Goal: Task Accomplishment & Management: Manage account settings

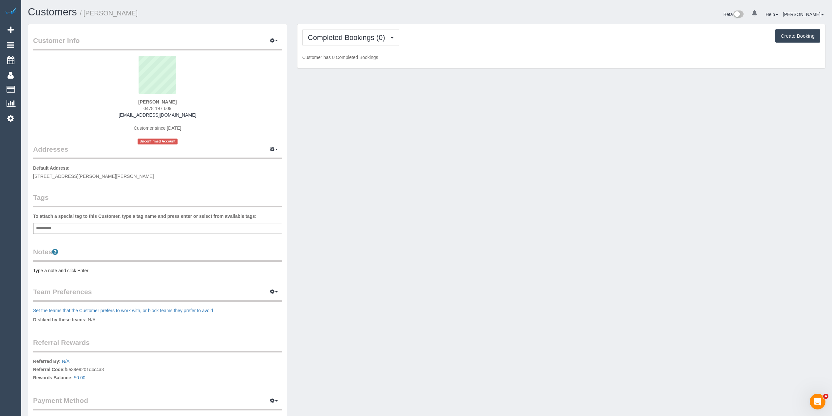
click at [76, 226] on div "Add a tag" at bounding box center [157, 228] width 249 height 11
type input "****"
type input "*******"
click at [40, 267] on div "Notes Type a note and click Enter" at bounding box center [157, 261] width 249 height 27
click at [46, 271] on pre "Type a note and click Enter" at bounding box center [157, 271] width 249 height 7
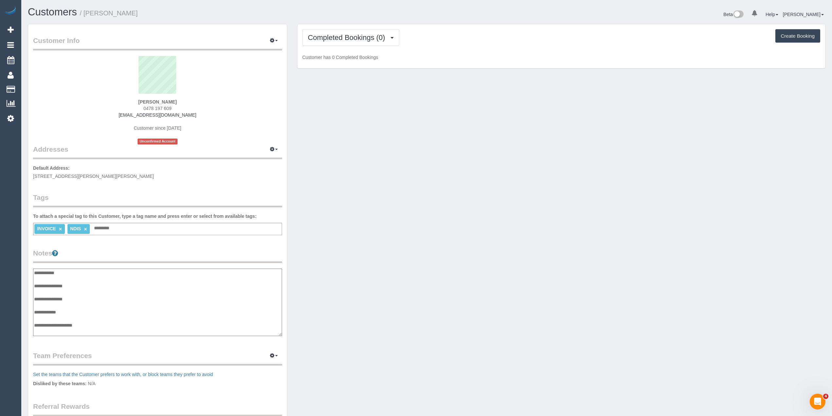
scroll to position [5, 0]
click at [89, 281] on textarea "**********" at bounding box center [157, 302] width 249 height 68
click at [94, 330] on textarea "**********" at bounding box center [157, 302] width 249 height 68
paste textarea "**********"
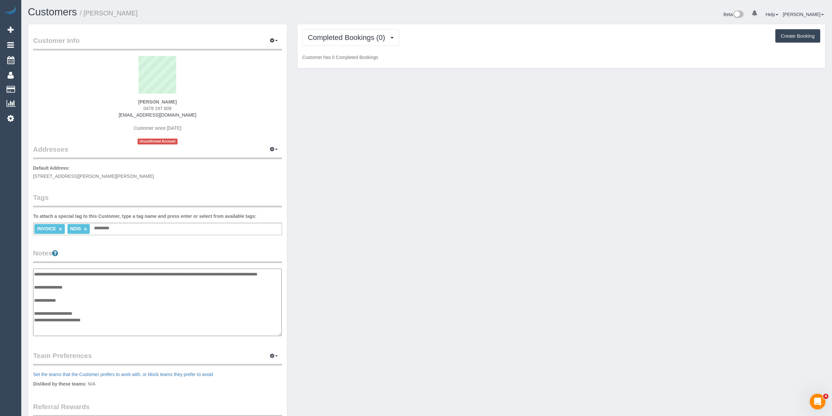
paste textarea "**********"
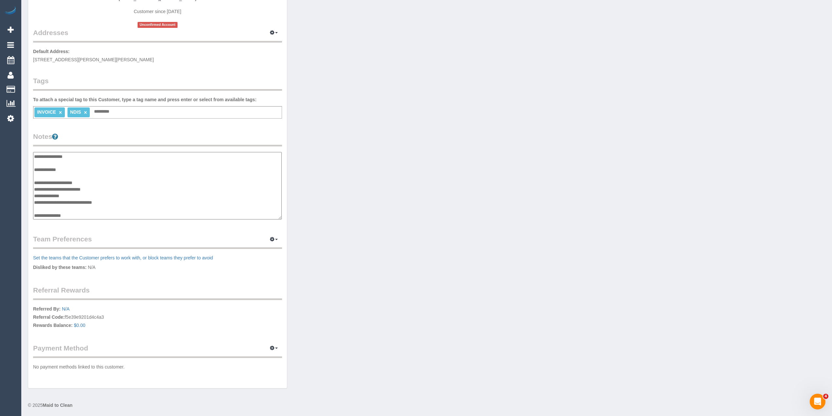
scroll to position [39, 0]
click at [90, 213] on textarea "**********" at bounding box center [157, 186] width 249 height 68
click at [45, 213] on textarea "**********" at bounding box center [157, 186] width 249 height 68
paste textarea "**********"
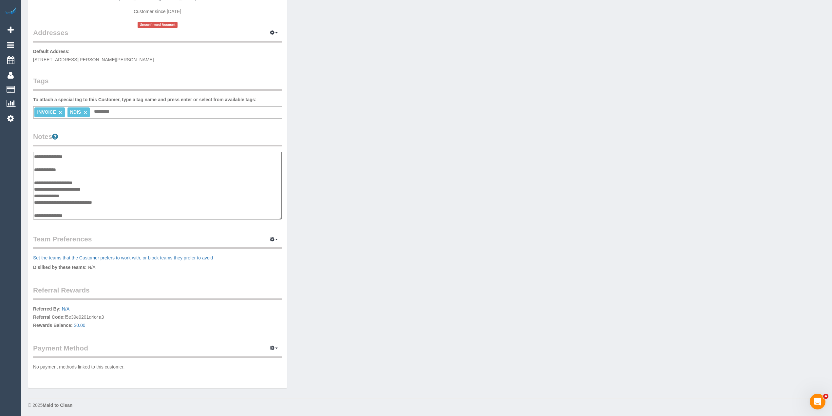
type textarea "**********"
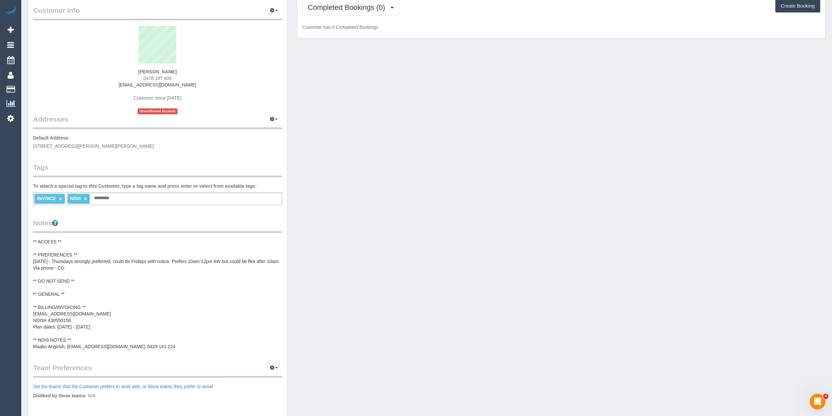
scroll to position [0, 0]
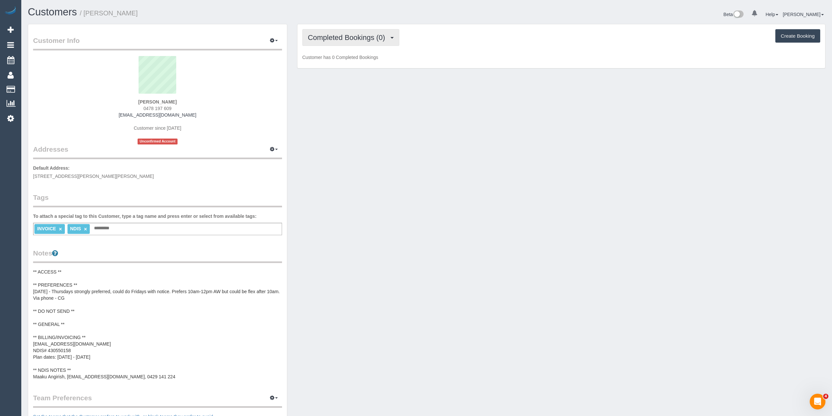
click at [321, 39] on span "Completed Bookings (0)" at bounding box center [348, 37] width 81 height 8
click at [330, 62] on link "Upcoming Bookings (11)" at bounding box center [337, 61] width 69 height 9
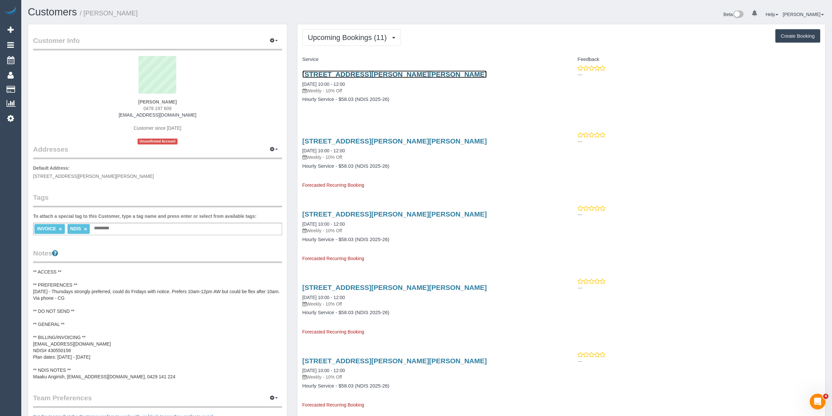
click at [352, 71] on link "15 Mccracken Avenue, Pascoe Vale, VIC 3044" at bounding box center [394, 74] width 185 height 8
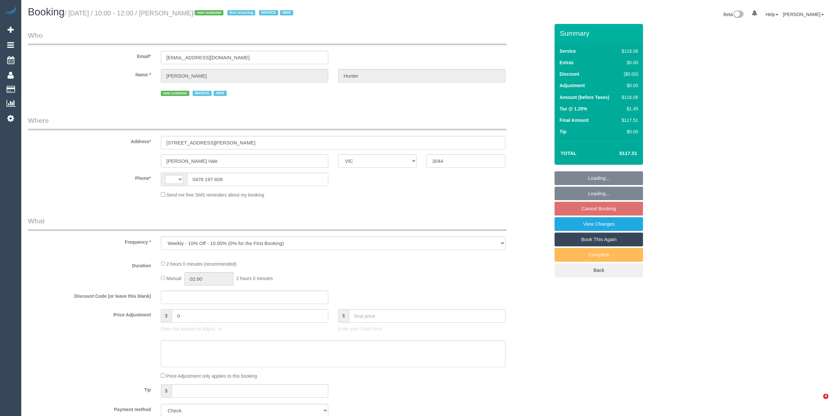
select select "VIC"
select select "number:29"
select select "number:14"
select select "number:19"
select select "number:25"
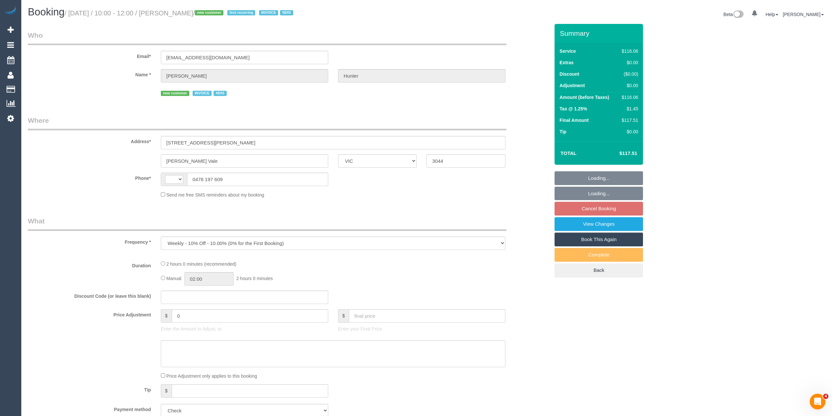
select select "number:34"
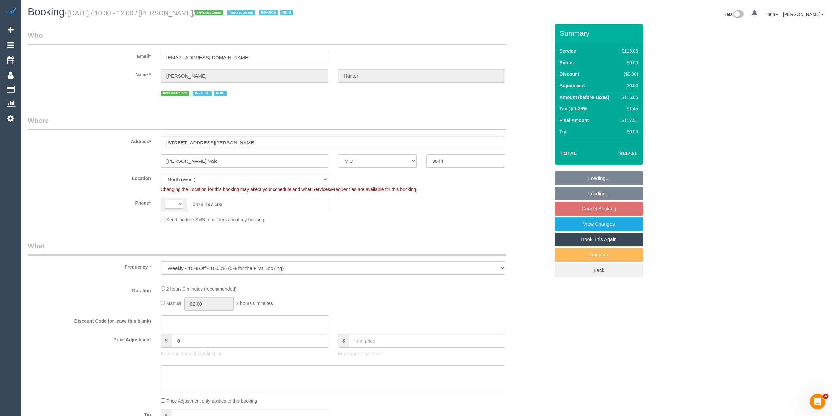
select select "object:678"
select select "string:AU"
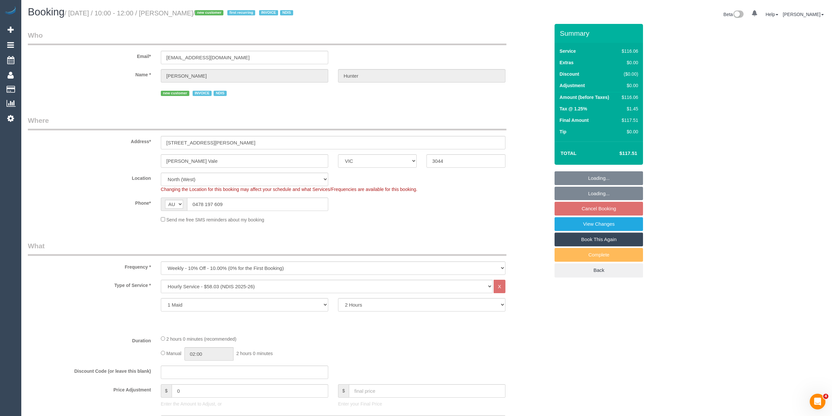
select select "spot3"
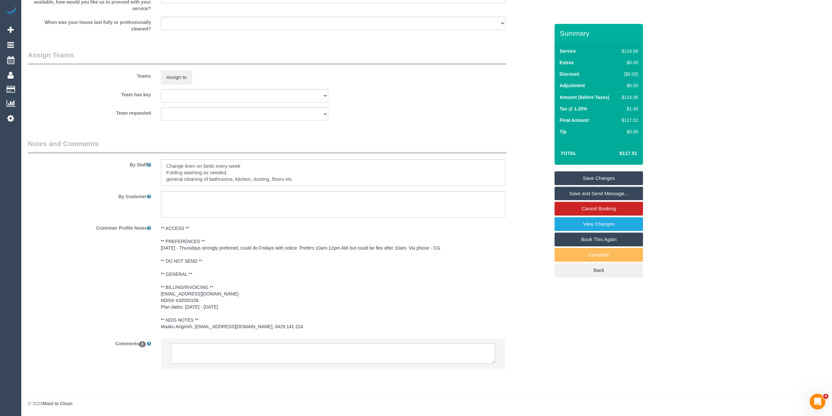
click at [252, 347] on textarea at bounding box center [333, 353] width 324 height 20
drag, startPoint x: 492, startPoint y: 360, endPoint x: 474, endPoint y: 402, distance: 46.3
click at [494, 404] on textarea at bounding box center [334, 374] width 327 height 62
click at [244, 347] on textarea at bounding box center [334, 375] width 326 height 65
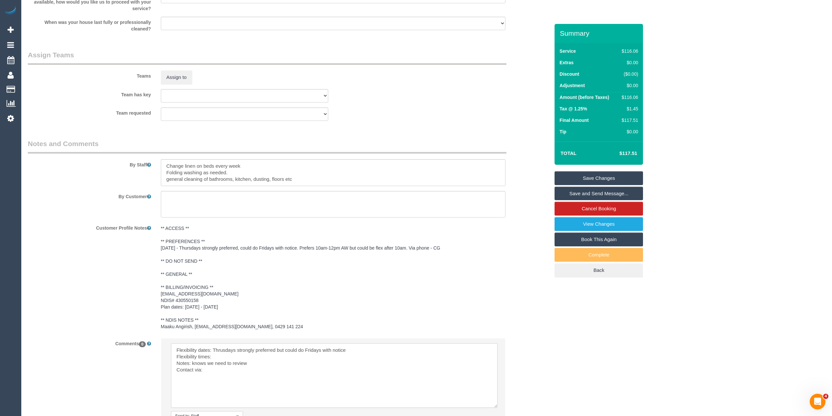
click at [223, 358] on textarea at bounding box center [334, 375] width 326 height 65
click at [221, 371] on textarea at bounding box center [334, 375] width 326 height 65
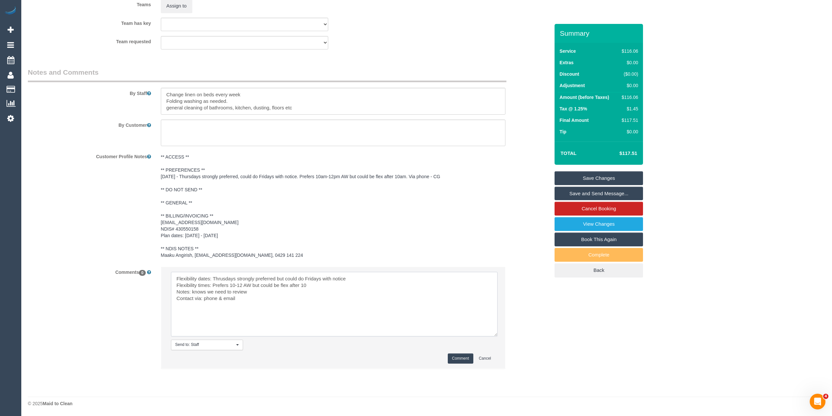
type textarea "Flexibility dates: Thrusdays strongly preferred but could do Fridays with notic…"
click at [463, 354] on button "Comment" at bounding box center [461, 358] width 26 height 10
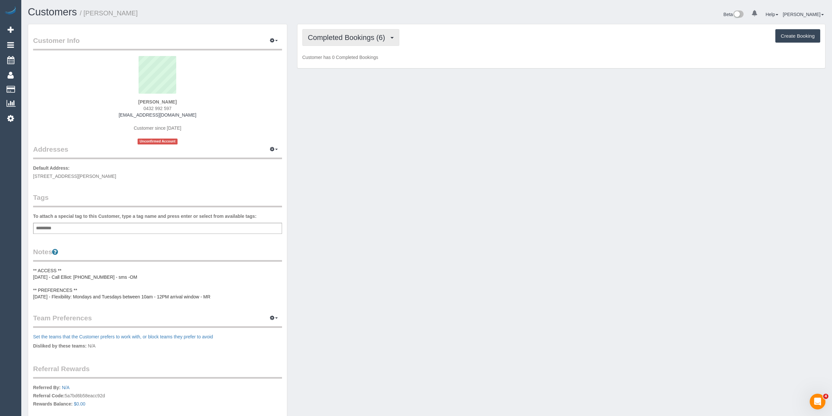
click at [350, 37] on span "Completed Bookings (6)" at bounding box center [348, 37] width 81 height 8
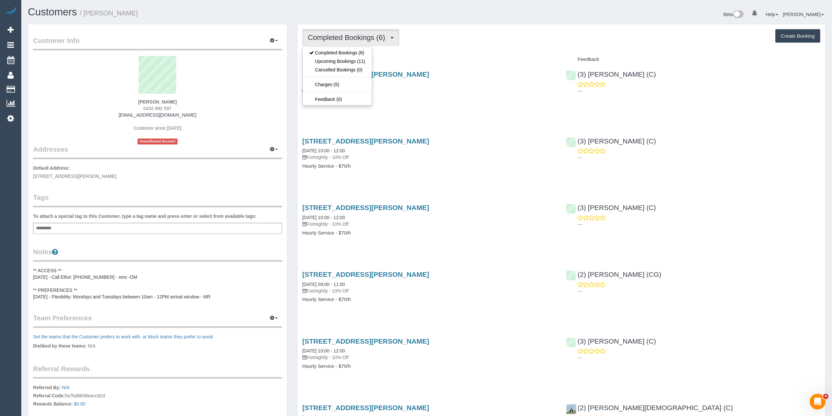
click at [350, 37] on span "Completed Bookings (6)" at bounding box center [348, 37] width 81 height 8
click at [345, 37] on span "Completed Bookings (6)" at bounding box center [348, 37] width 81 height 8
click at [351, 61] on link "Upcoming Bookings (11)" at bounding box center [337, 61] width 69 height 9
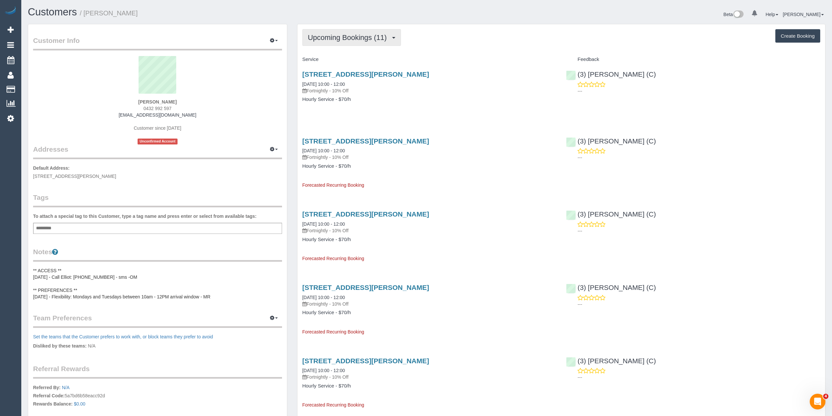
click at [335, 41] on button "Upcoming Bookings (11)" at bounding box center [351, 37] width 99 height 17
click at [339, 52] on link "Completed Bookings (6)" at bounding box center [337, 52] width 69 height 9
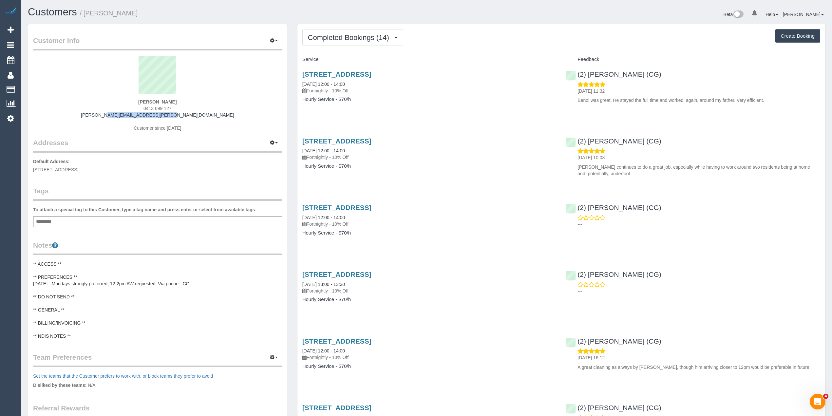
drag, startPoint x: 192, startPoint y: 113, endPoint x: 119, endPoint y: 113, distance: 72.7
click at [119, 113] on div "[PERSON_NAME] 0413 699 127 [PERSON_NAME][EMAIL_ADDRESS][PERSON_NAME][DOMAIN_NAM…" at bounding box center [157, 97] width 249 height 82
copy link "[PERSON_NAME][EMAIL_ADDRESS][PERSON_NAME][DOMAIN_NAME]"
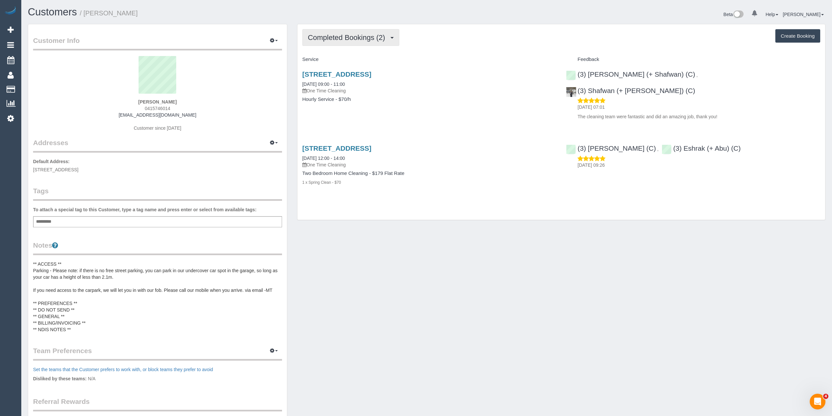
click at [347, 32] on button "Completed Bookings (2)" at bounding box center [350, 37] width 97 height 17
click at [153, 106] on span "0415746014" at bounding box center [158, 108] width 26 height 5
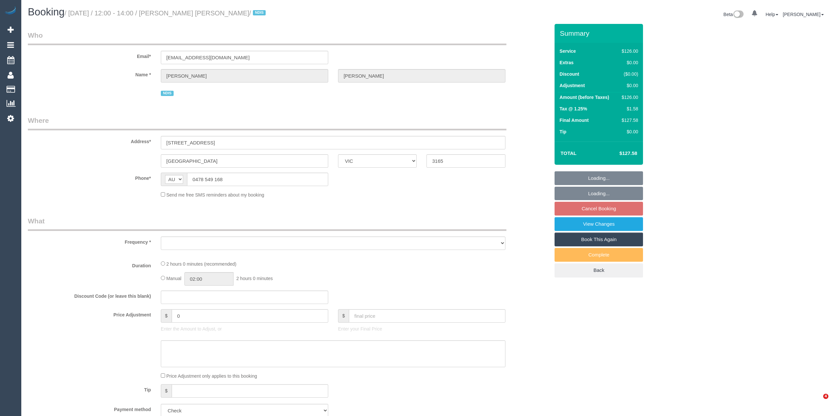
select select "VIC"
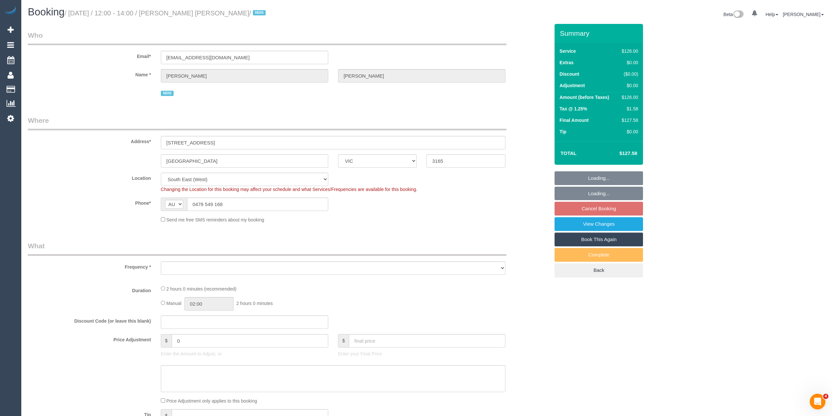
select select "object:587"
select select "120"
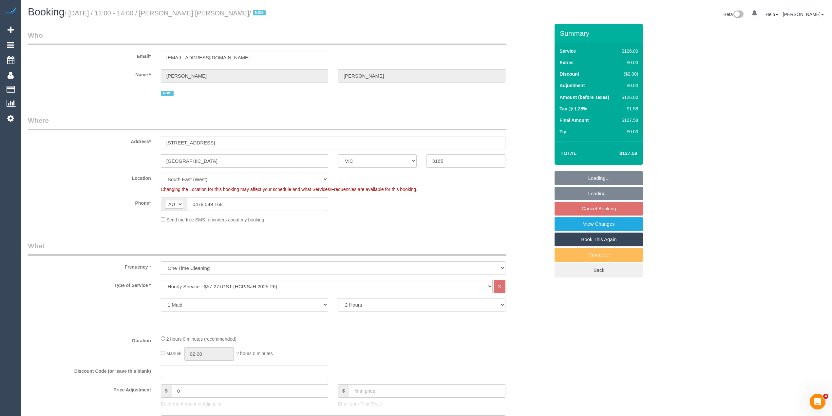
select select "object:655"
select select "number:28"
select select "number:14"
select select "number:19"
select select "number:25"
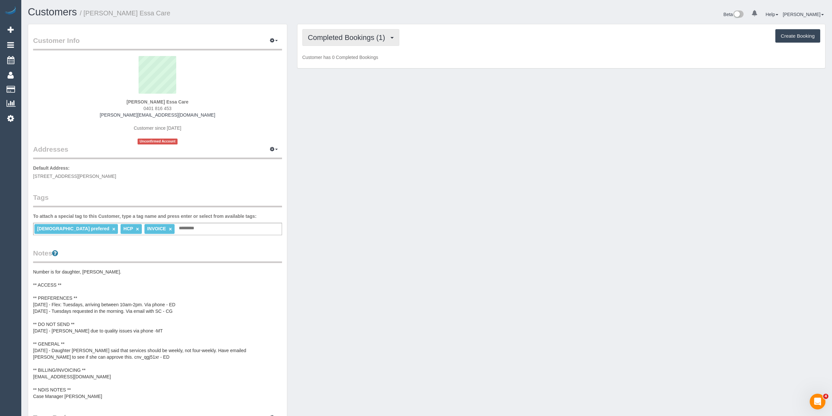
click at [330, 35] on span "Completed Bookings (1)" at bounding box center [348, 37] width 81 height 8
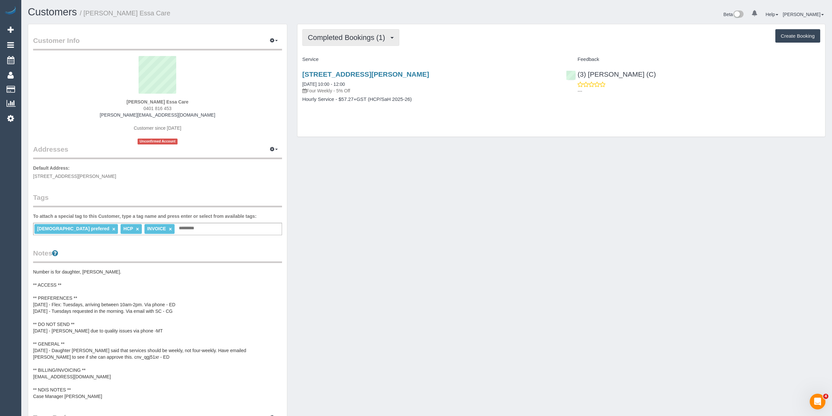
click at [330, 35] on span "Completed Bookings (1)" at bounding box center [348, 37] width 81 height 8
click at [330, 61] on link "Upcoming Bookings (12)" at bounding box center [337, 61] width 69 height 9
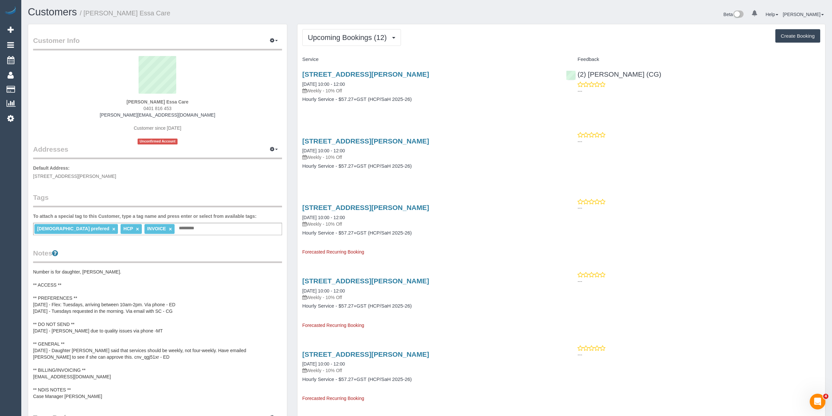
click at [230, 37] on legend "Customer Info Edit Contact Info Send Message Email Preferences Special Sales Ta…" at bounding box center [157, 43] width 249 height 15
click at [332, 35] on span "Upcoming Bookings (12)" at bounding box center [349, 37] width 82 height 8
click at [335, 138] on link "21 River Street, Briar Hill, VIC 3088" at bounding box center [365, 141] width 127 height 8
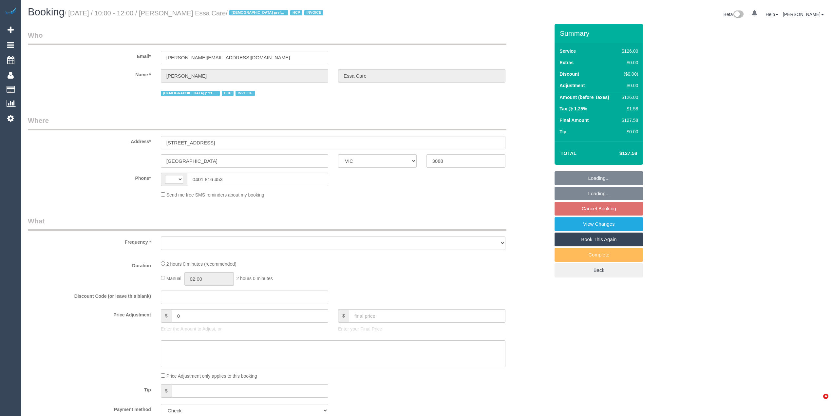
select select "VIC"
select select "object:276"
select select "string:AU"
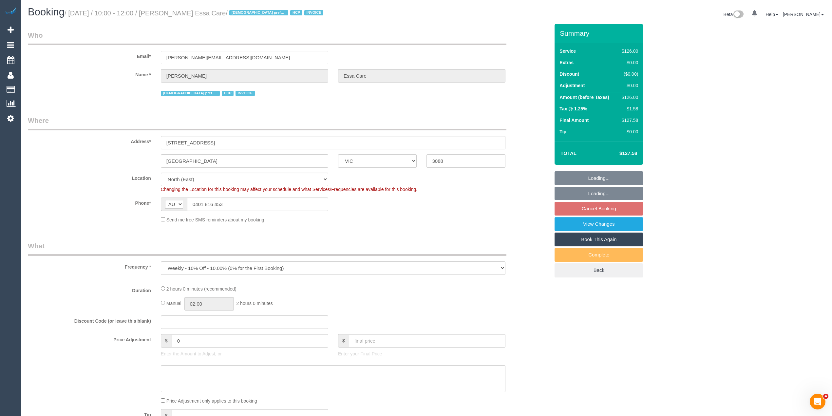
select select "object:1156"
select select "spot3"
select select "120"
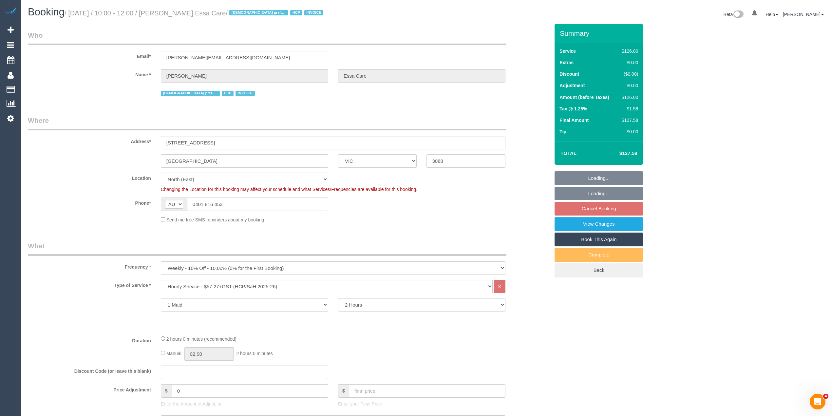
select select "number:28"
select select "number:14"
select select "number:19"
select select "number:25"
select select "number:34"
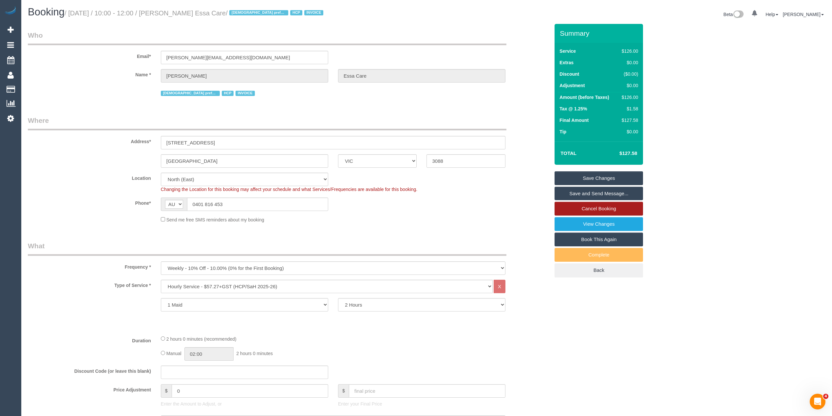
click at [616, 210] on link "Cancel Booking" at bounding box center [598, 209] width 88 height 14
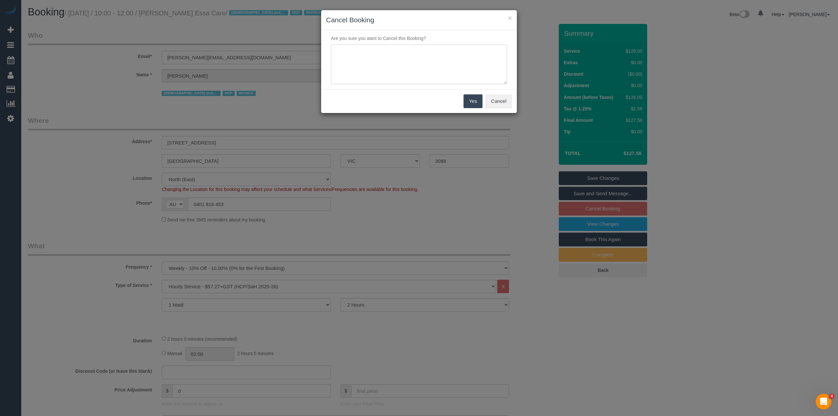
click at [379, 54] on textarea at bounding box center [419, 65] width 176 height 40
type textarea "Customer requested to cancel ongoing, she isn't happy with the cleaners we have…"
click at [474, 100] on button "Yes" at bounding box center [473, 101] width 19 height 14
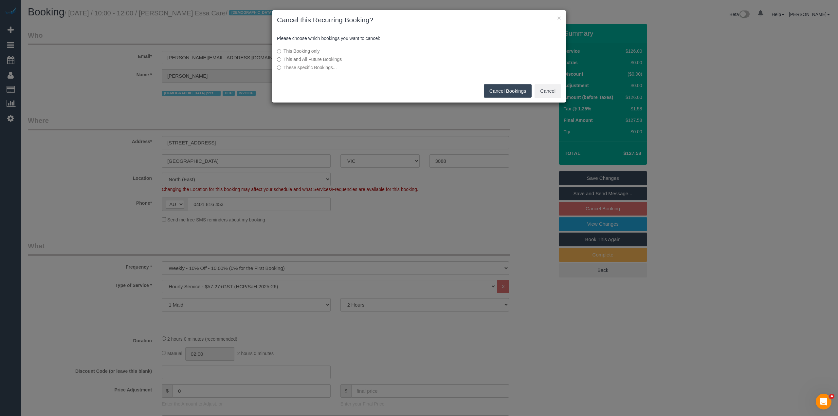
click at [324, 58] on label "This and All Future Bookings" at bounding box center [370, 59] width 186 height 7
click at [509, 89] on button "Cancel Bookings" at bounding box center [508, 91] width 48 height 14
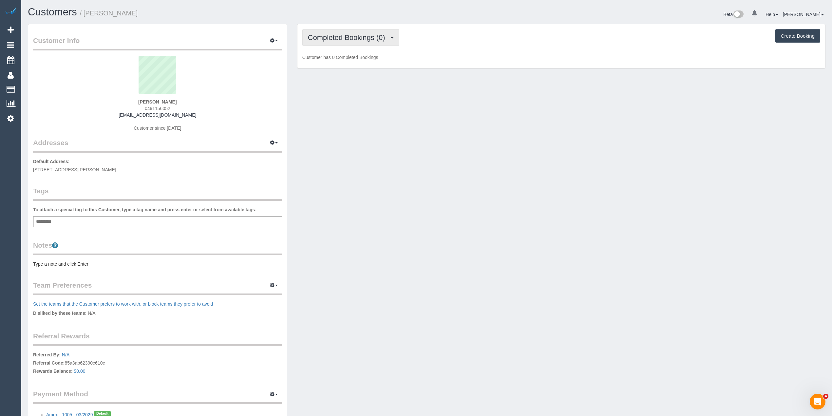
click at [340, 35] on span "Completed Bookings (0)" at bounding box center [348, 37] width 81 height 8
click at [356, 61] on link "Upcoming Bookings (1)" at bounding box center [337, 61] width 68 height 9
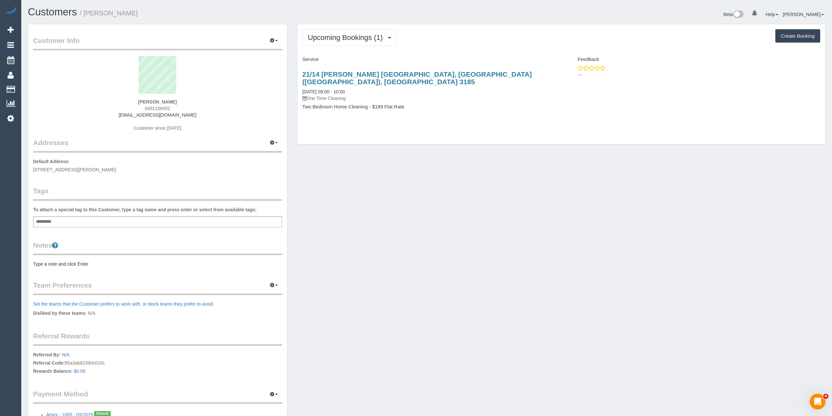
click at [487, 224] on div "Customer Info Edit Contact Info Send Message Email Preferences Special Sales Ta…" at bounding box center [426, 233] width 807 height 419
click at [332, 31] on button "Upcoming Bookings (1)" at bounding box center [349, 37] width 95 height 17
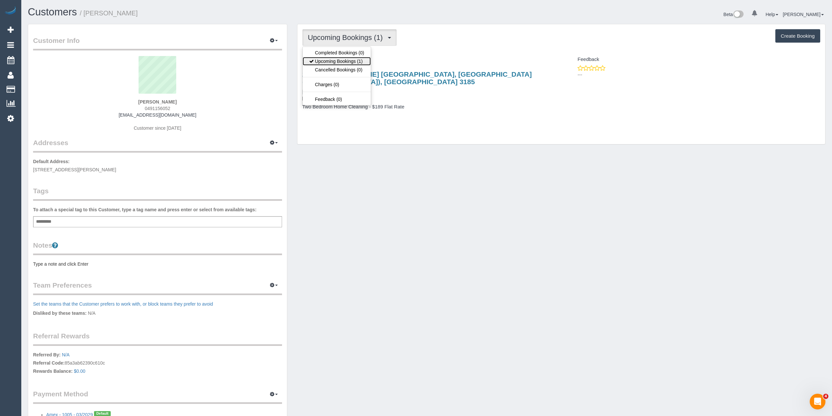
click at [349, 61] on link "Upcoming Bookings (1)" at bounding box center [337, 61] width 68 height 9
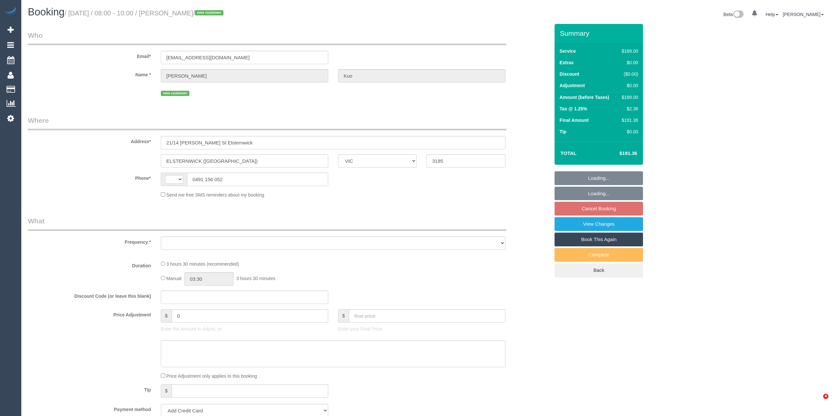
select select "VIC"
select select "string:AU"
select select "object:531"
select select "string:stripe-pm_1SCoEp2GScqysDRVsRp0jxfG"
select select "number:29"
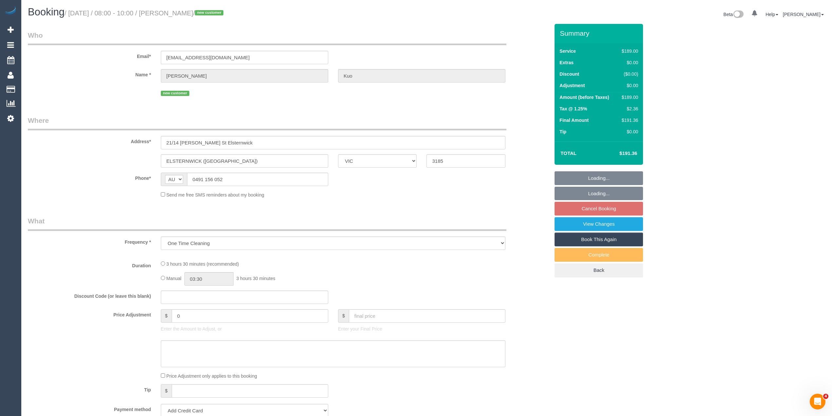
select select "number:14"
select select "number:18"
select select "number:22"
select select "number:35"
select select "number:26"
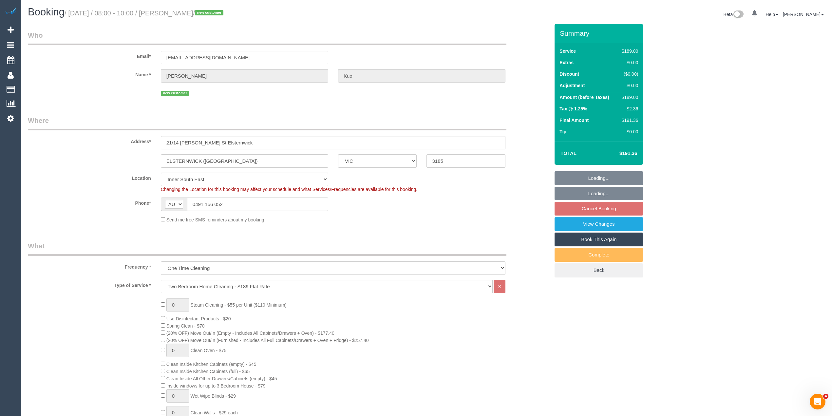
select select "object:1396"
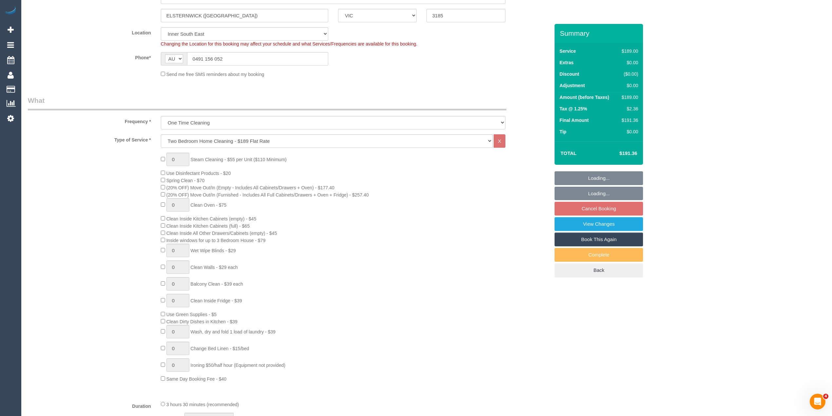
select select "spot2"
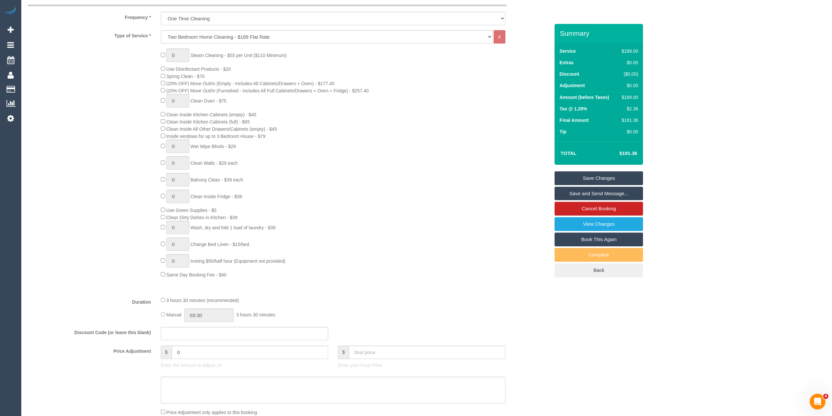
scroll to position [104, 0]
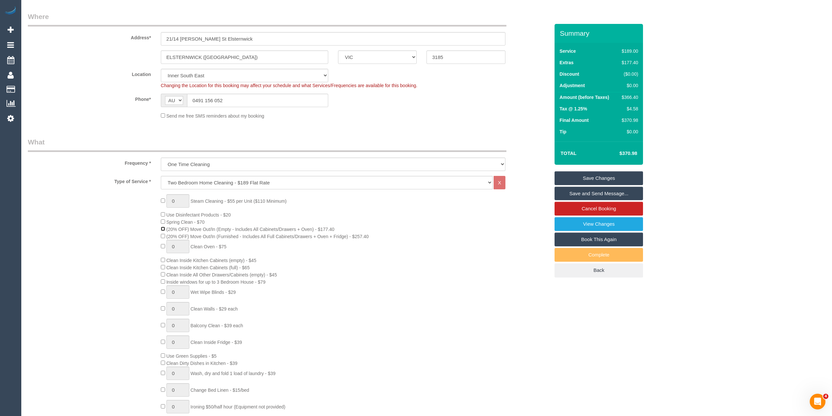
select select "spot23"
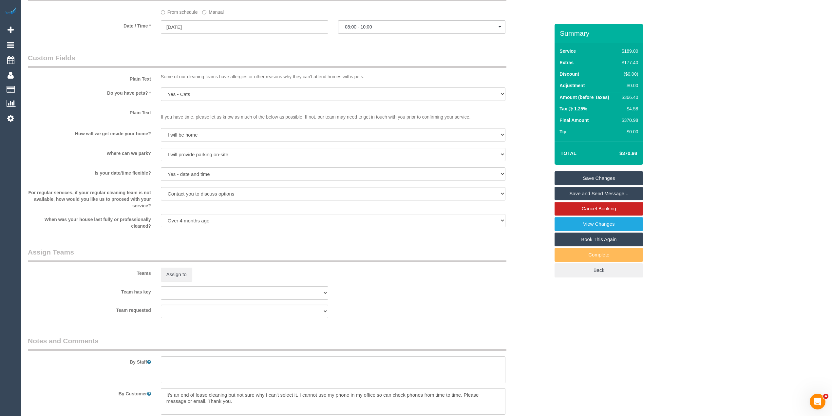
scroll to position [832, 0]
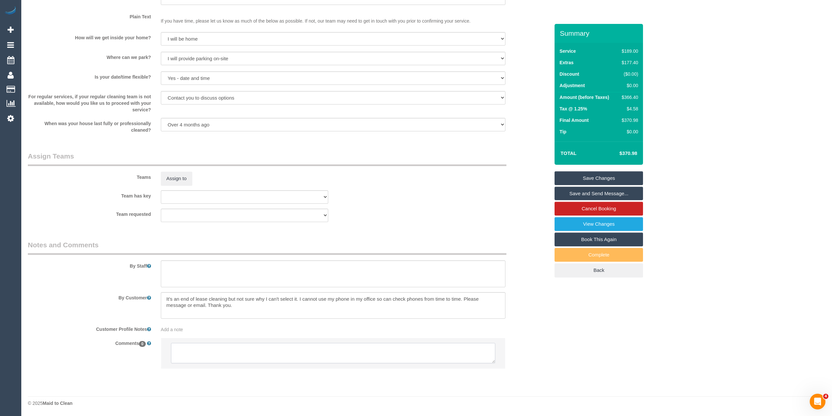
click at [238, 354] on textarea at bounding box center [333, 353] width 324 height 20
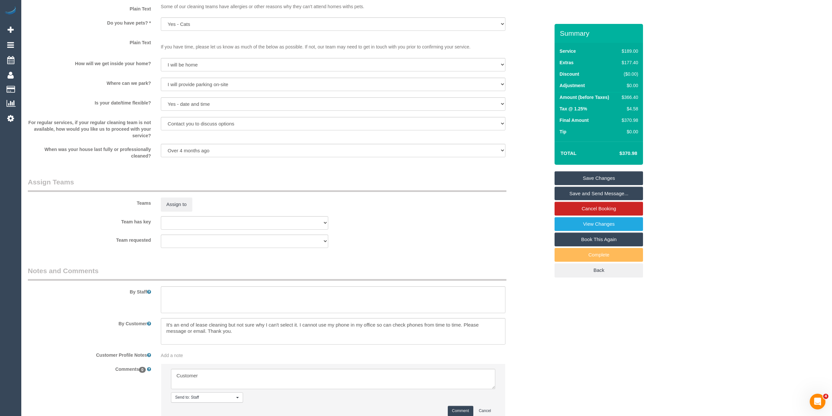
scroll to position [859, 0]
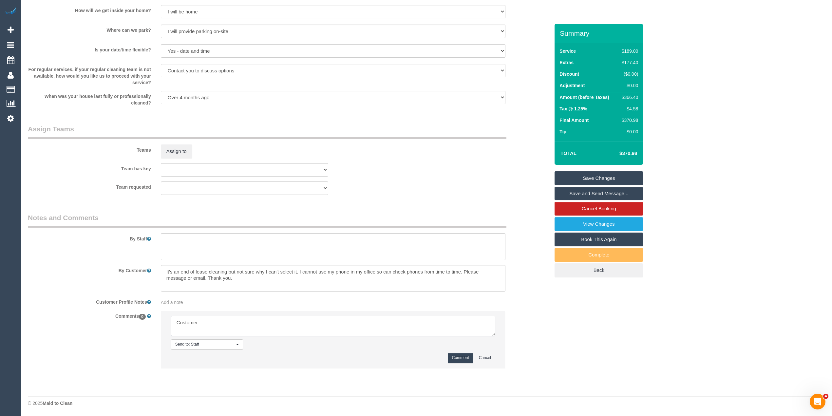
click at [220, 324] on textarea at bounding box center [333, 326] width 324 height 20
click at [206, 329] on textarea at bounding box center [333, 326] width 324 height 20
type textarea "Customer agreed to add move out extra Can only do 8/10 but flex with time"
click at [460, 358] on button "Comment" at bounding box center [461, 358] width 26 height 10
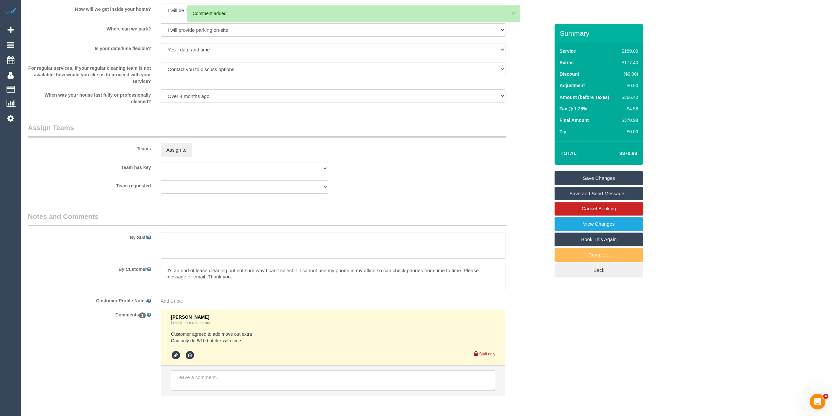
click at [612, 178] on link "Save Changes" at bounding box center [598, 178] width 88 height 14
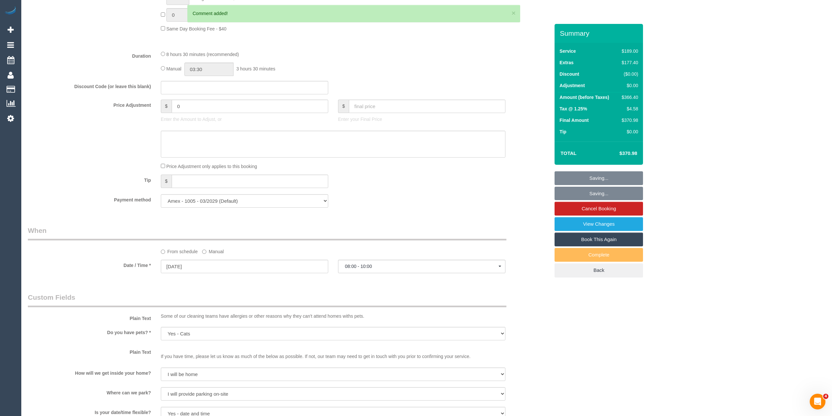
scroll to position [204, 0]
